Goal: Information Seeking & Learning: Learn about a topic

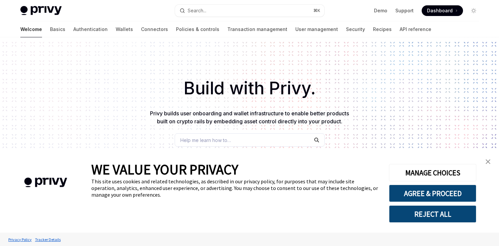
click at [191, 5] on button "Search... ⌘ K" at bounding box center [249, 11] width 149 height 12
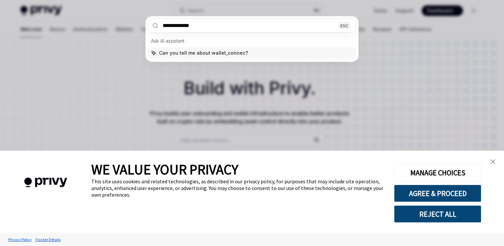
type input "**********"
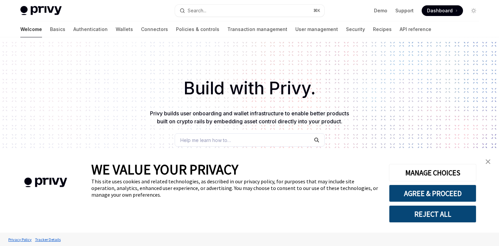
type textarea "*"
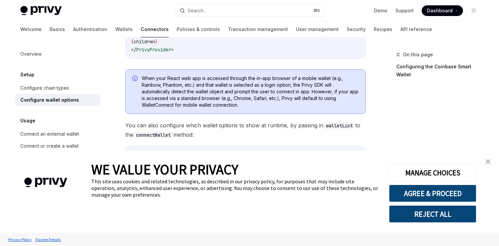
scroll to position [180, 0]
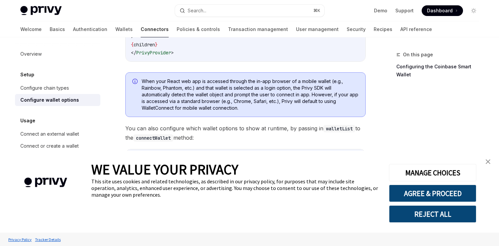
click at [486, 160] on img "close banner" at bounding box center [487, 161] width 5 height 5
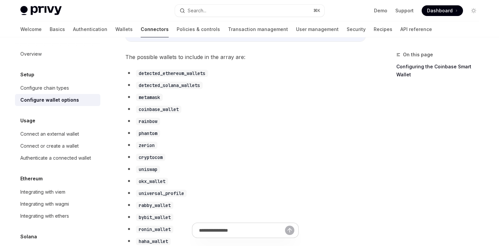
scroll to position [355, 0]
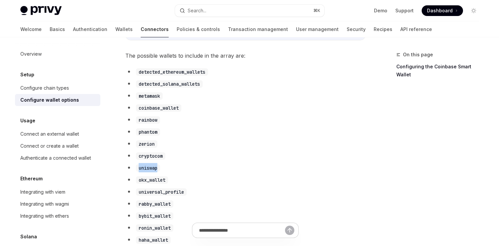
drag, startPoint x: 158, startPoint y: 172, endPoint x: 136, endPoint y: 172, distance: 22.7
click at [136, 172] on li "uniswap" at bounding box center [245, 167] width 240 height 9
copy code "uniswap"
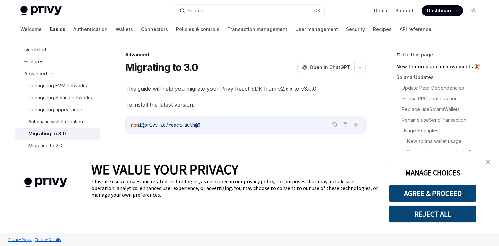
click at [486, 162] on img "close banner" at bounding box center [487, 161] width 5 height 5
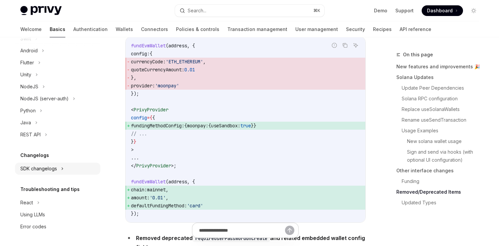
scroll to position [2450, 0]
click at [49, 170] on div "SDK changelogs" at bounding box center [38, 169] width 37 height 8
type textarea "*"
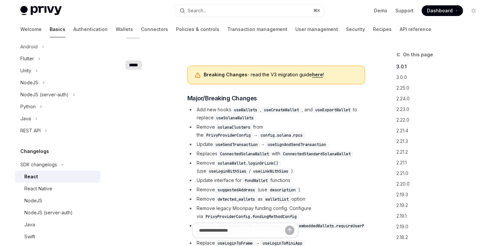
scroll to position [151, 0]
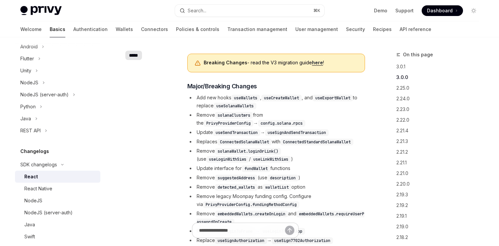
click at [320, 64] on link "here" at bounding box center [317, 63] width 11 height 6
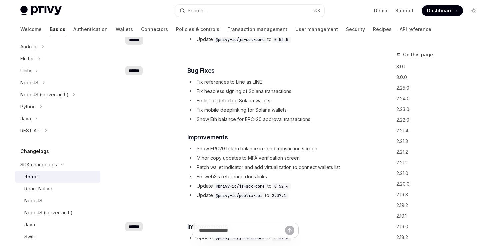
scroll to position [2267, 0]
